Goal: Navigation & Orientation: Find specific page/section

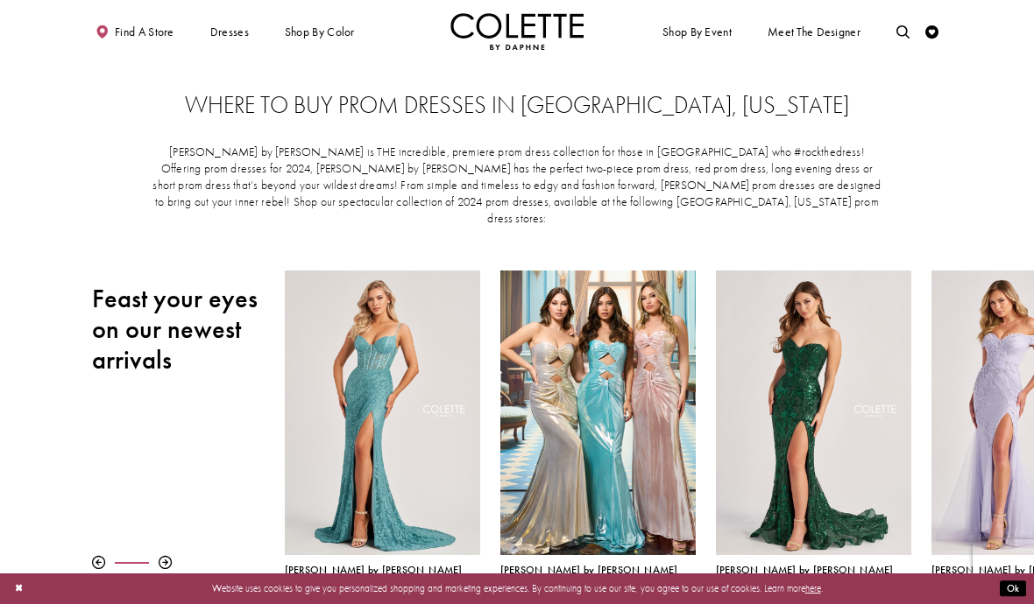
click at [0, 0] on span "EVENING DRESSES" at bounding box center [0, 0] width 0 height 0
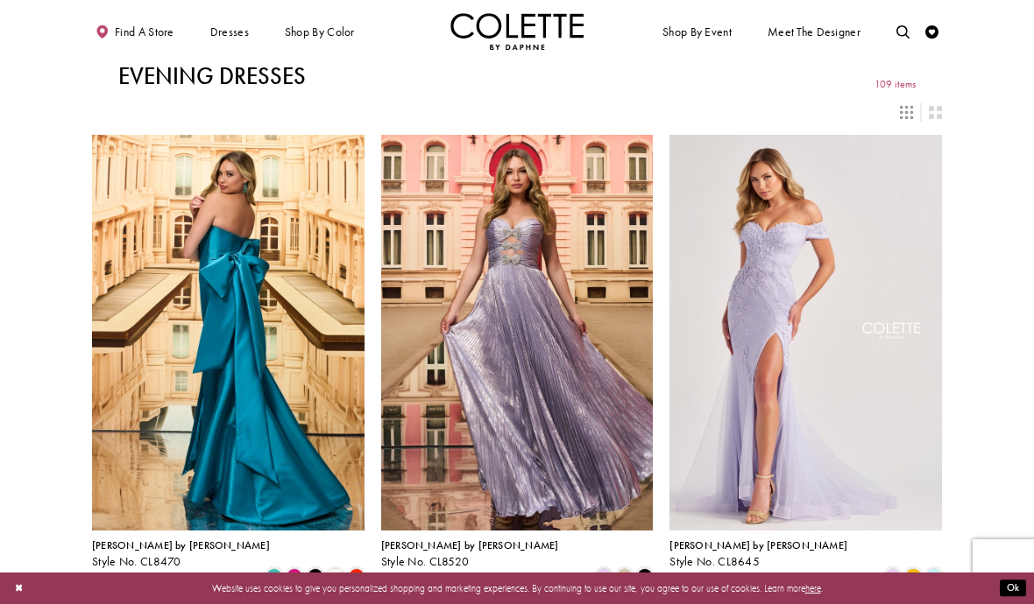
click at [133, 32] on span "Find a store" at bounding box center [145, 31] width 60 height 13
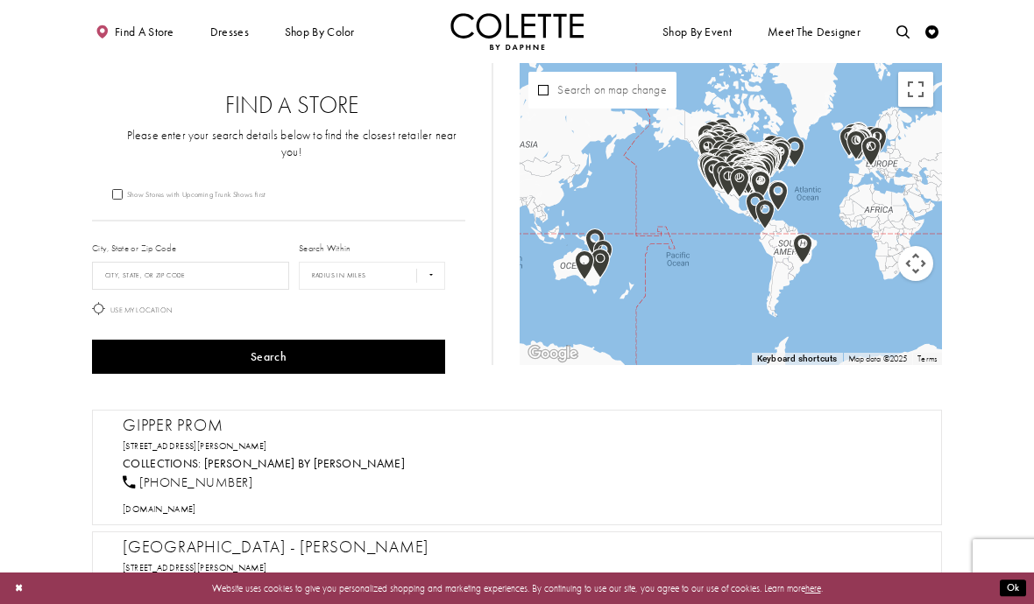
click at [124, 242] on label "City, State or Zip Code" at bounding box center [134, 248] width 84 height 13
click at [121, 262] on input "City, State, or ZIP Code" at bounding box center [190, 276] width 197 height 28
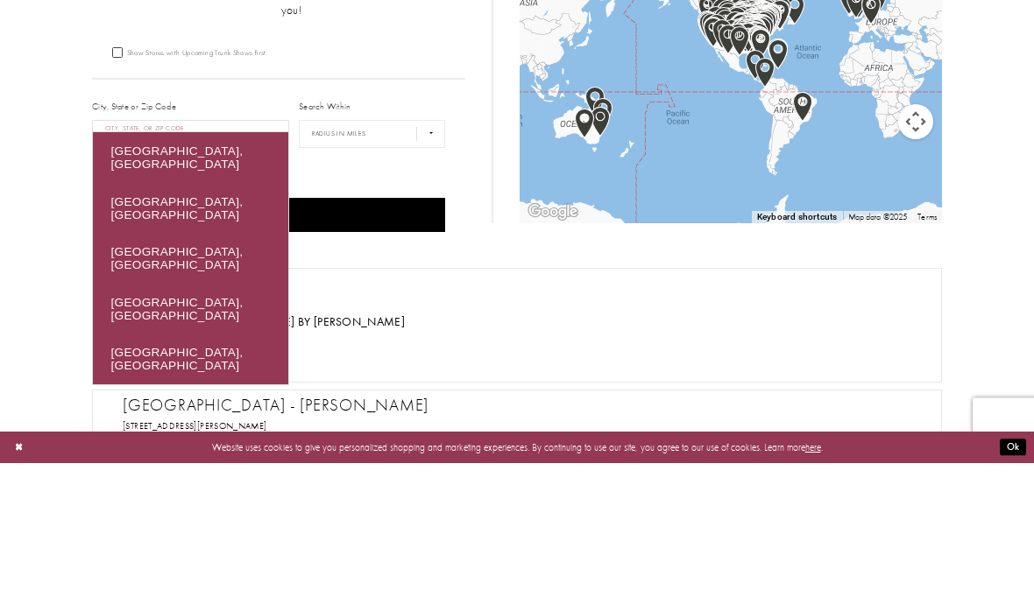
click at [294, 340] on button "Search" at bounding box center [268, 357] width 353 height 34
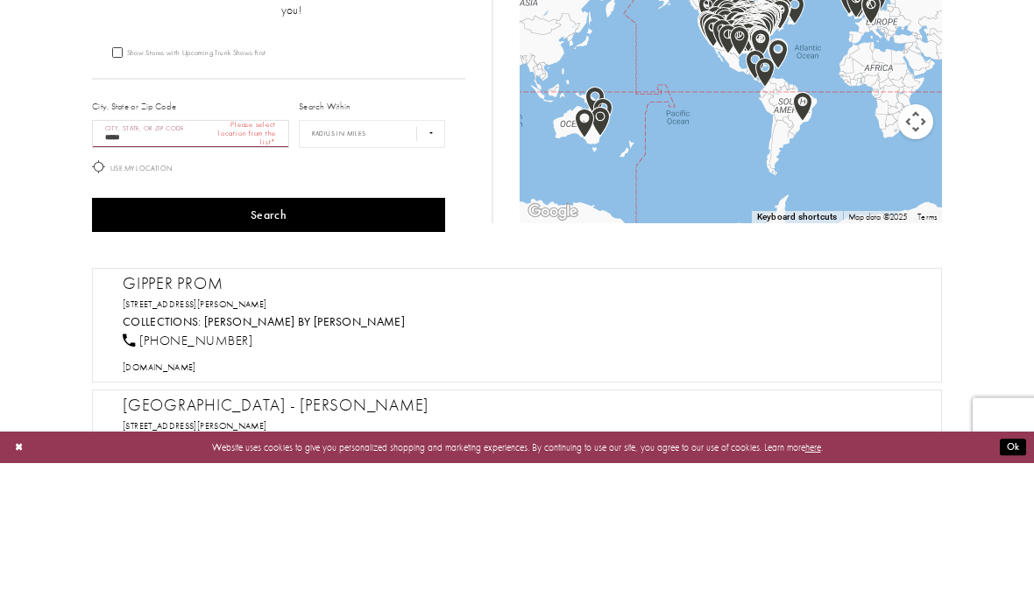
scroll to position [142, 0]
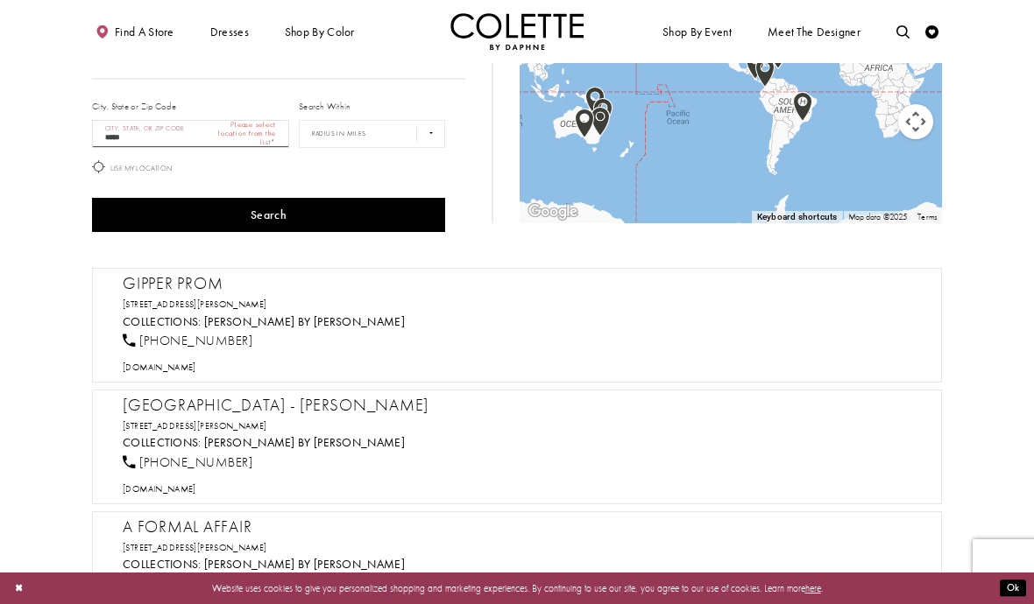
click at [251, 202] on button "Search" at bounding box center [268, 215] width 353 height 34
click at [159, 120] on input "*****" at bounding box center [190, 134] width 197 height 28
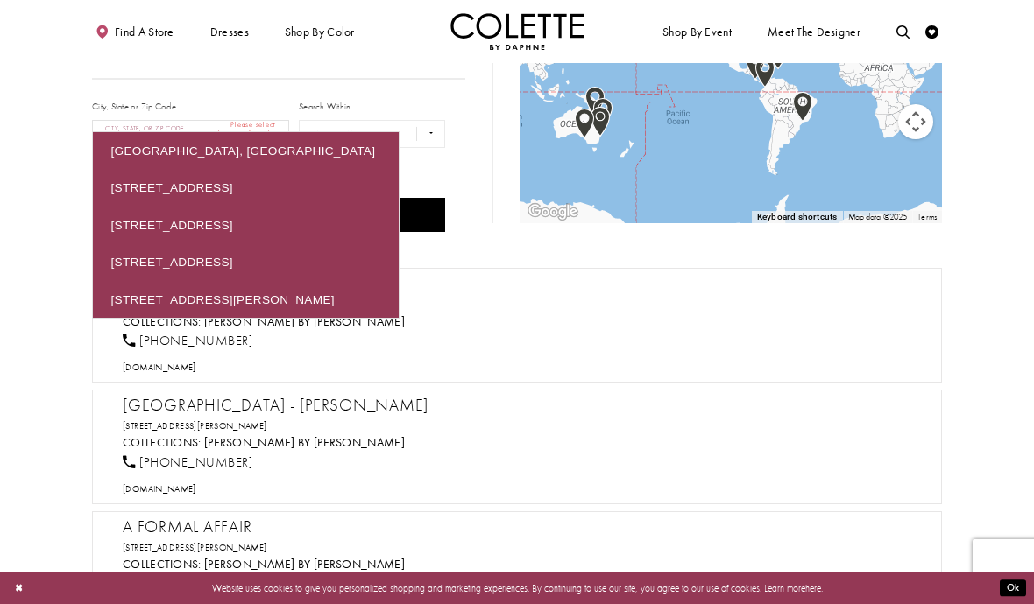
scroll to position [141, 0]
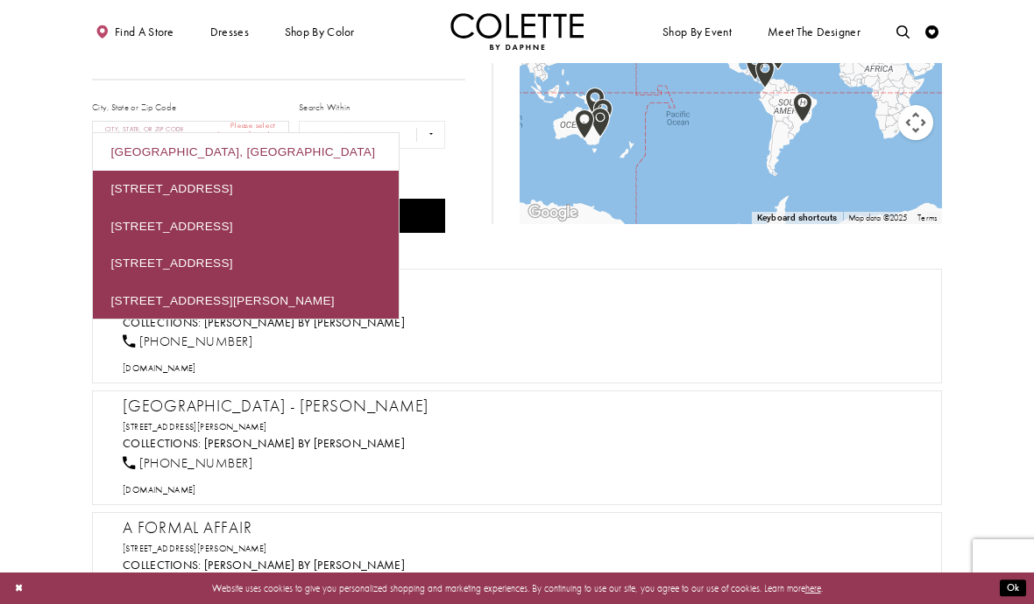
click at [171, 158] on div "[GEOGRAPHIC_DATA], [GEOGRAPHIC_DATA]" at bounding box center [246, 151] width 306 height 37
type input "**********"
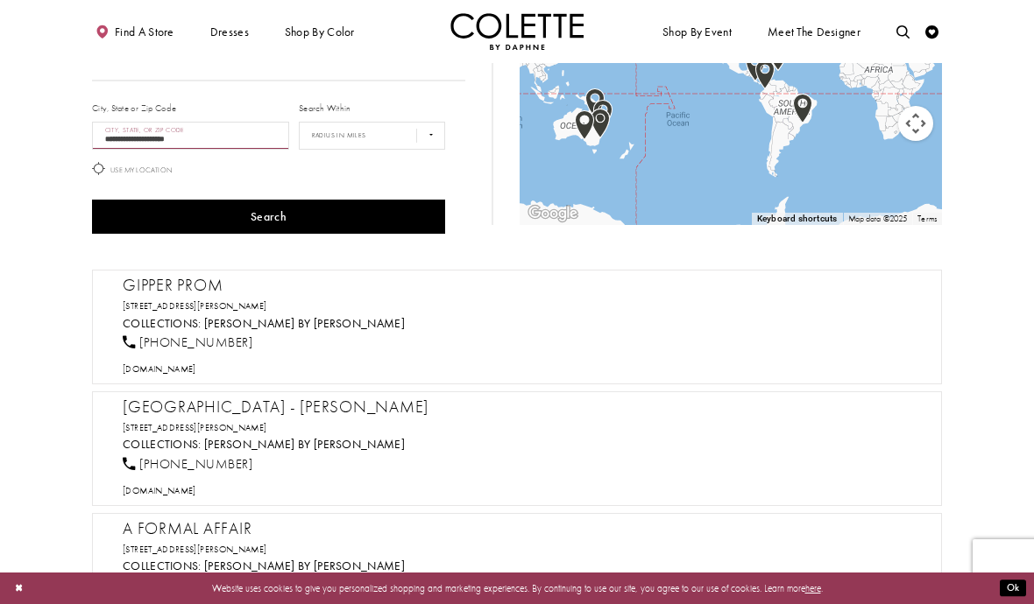
scroll to position [124, 0]
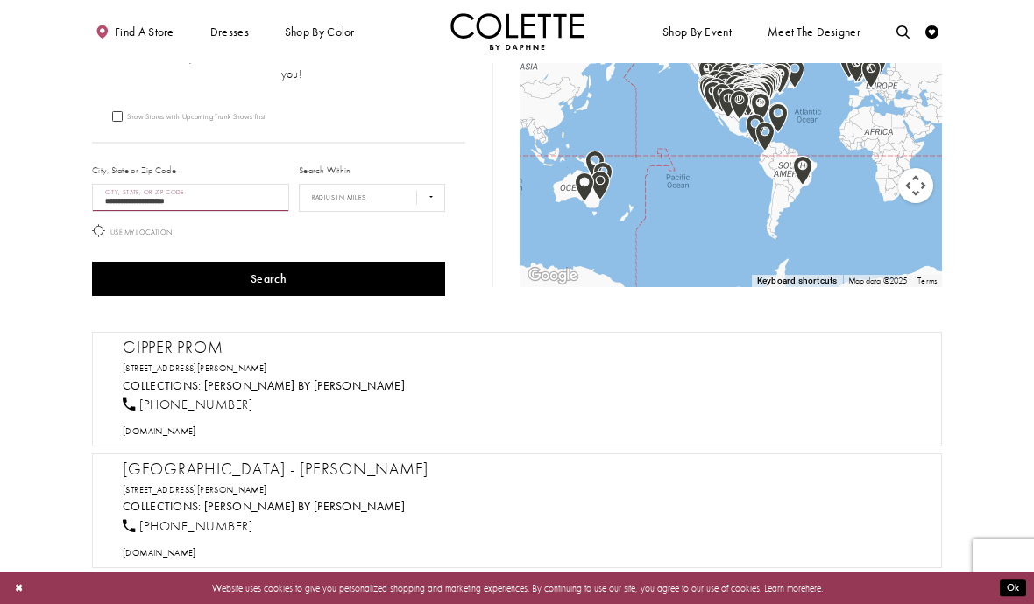
click at [297, 267] on button "Search" at bounding box center [268, 279] width 353 height 34
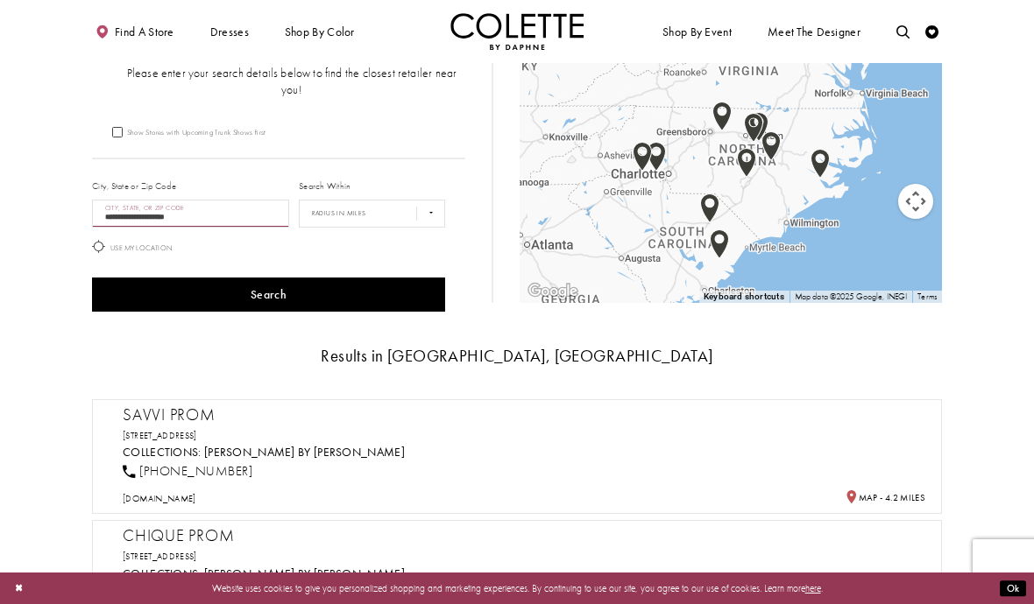
scroll to position [86, 0]
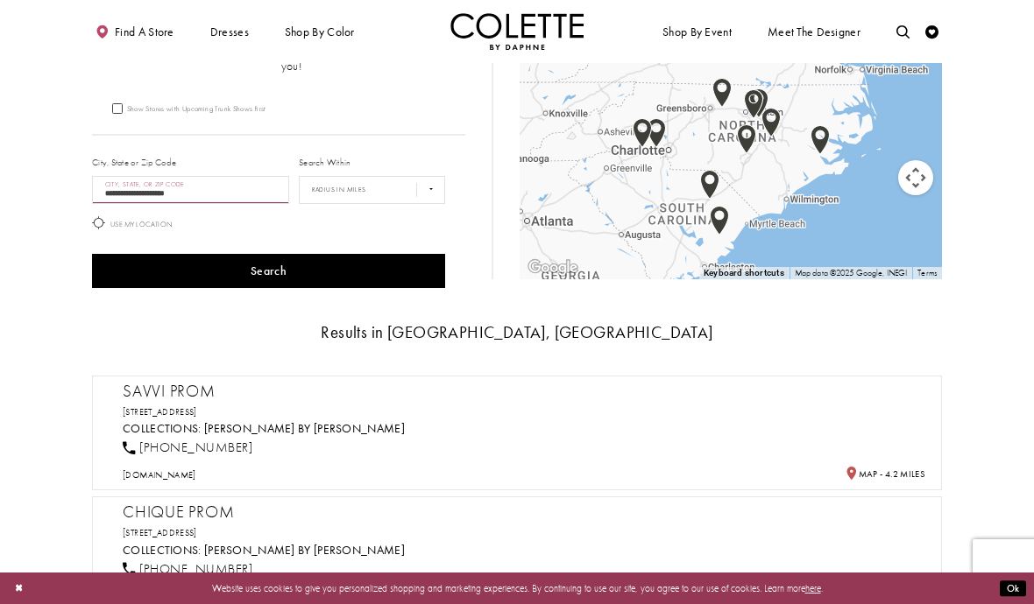
click at [194, 421] on span "Collections:" at bounding box center [162, 428] width 79 height 15
click at [173, 406] on link "[STREET_ADDRESS]" at bounding box center [160, 411] width 74 height 11
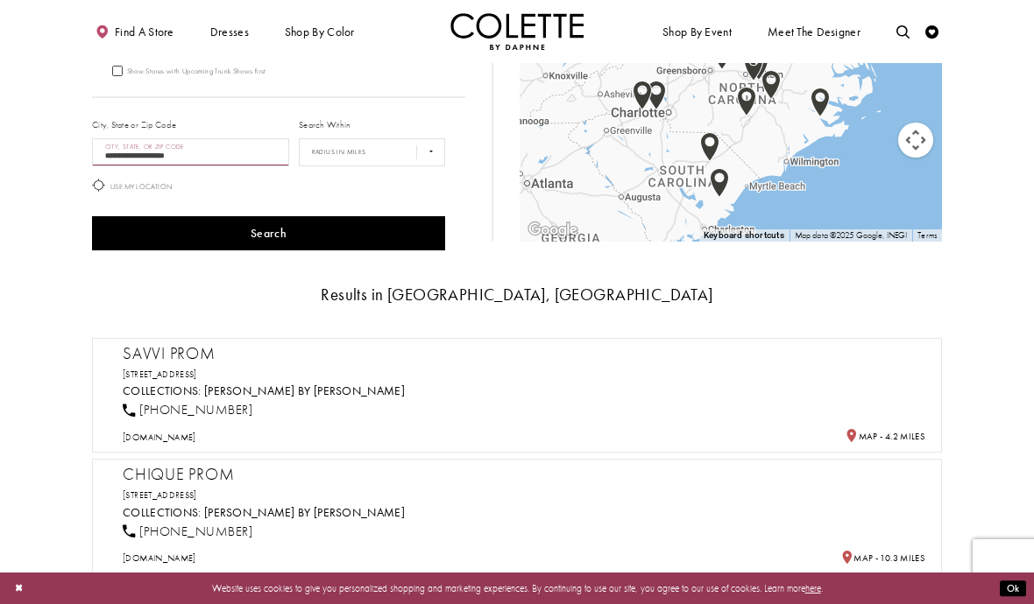
click at [173, 344] on h2 "Savvi Prom" at bounding box center [524, 354] width 802 height 20
click at [159, 432] on span "[DOMAIN_NAME]" at bounding box center [160, 437] width 74 height 11
